Goal: Information Seeking & Learning: Learn about a topic

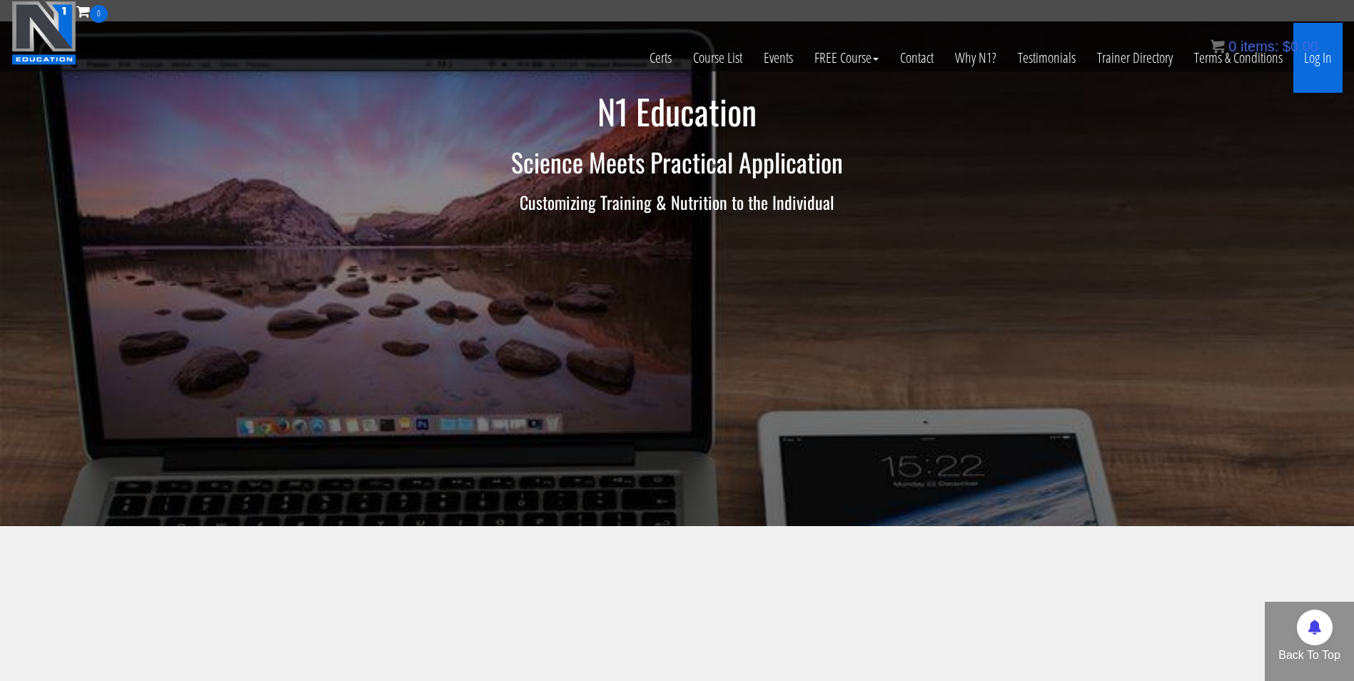
click at [1321, 63] on link "Log In" at bounding box center [1318, 58] width 49 height 70
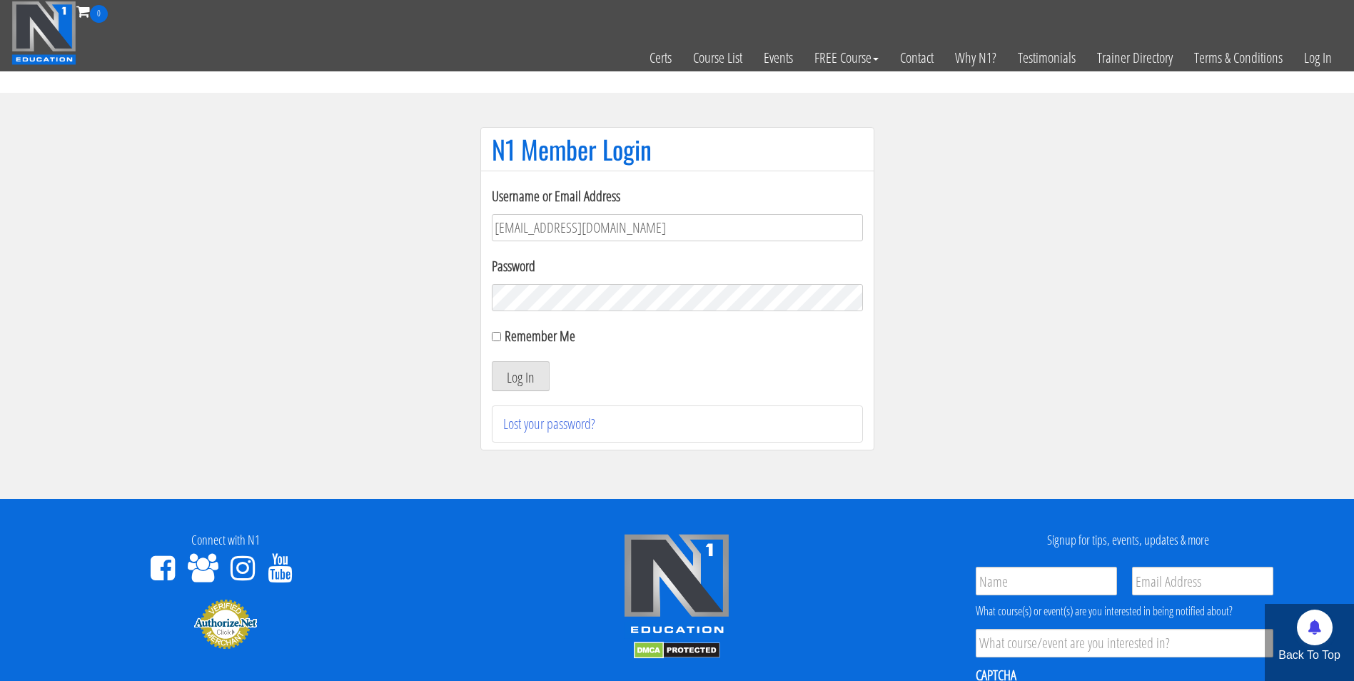
type input "darrennuzzo@gmail.com"
click at [492, 361] on button "Log In" at bounding box center [521, 376] width 58 height 30
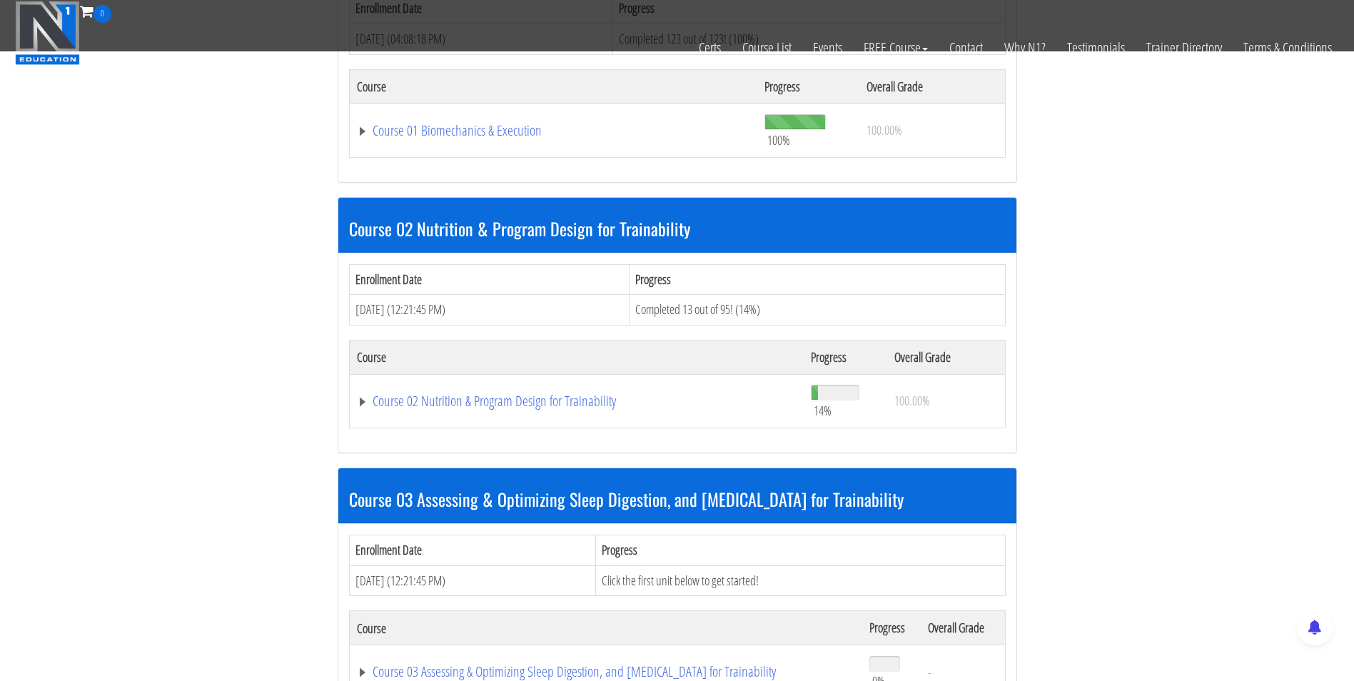
scroll to position [625, 0]
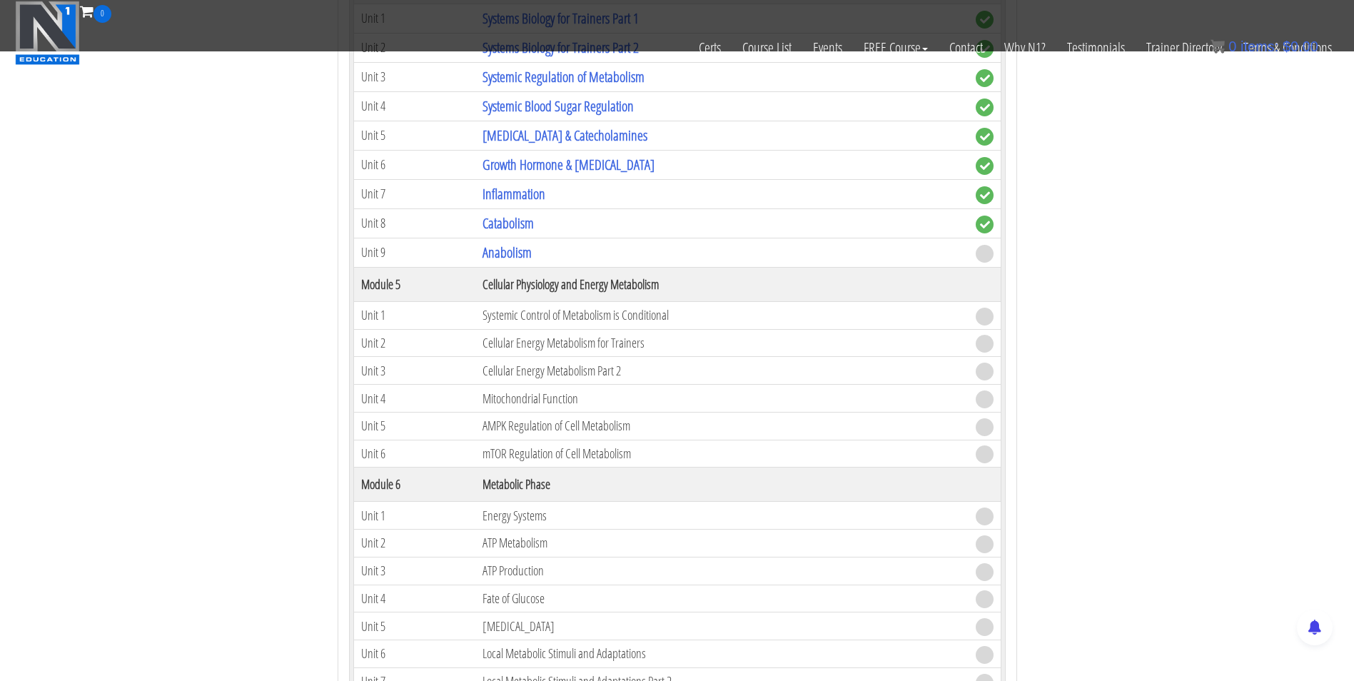
scroll to position [1372, 0]
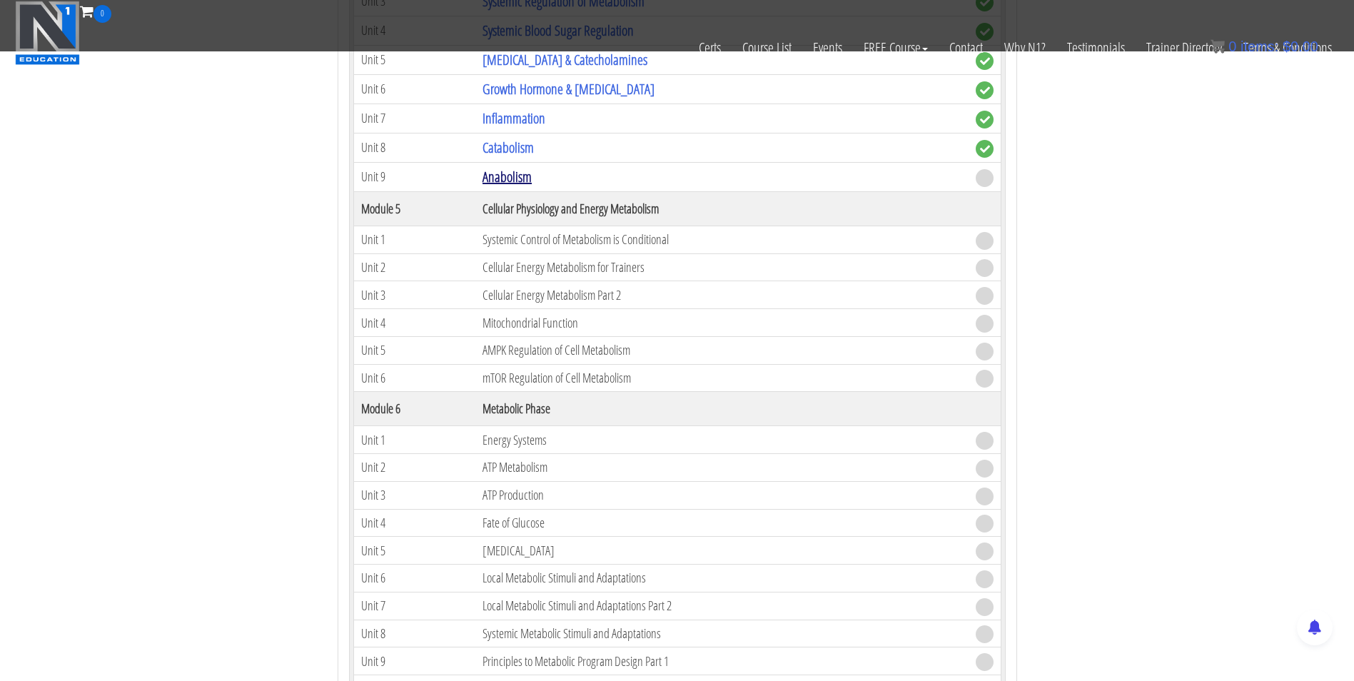
click at [511, 173] on link "Anabolism" at bounding box center [507, 176] width 49 height 19
